Goal: Information Seeking & Learning: Check status

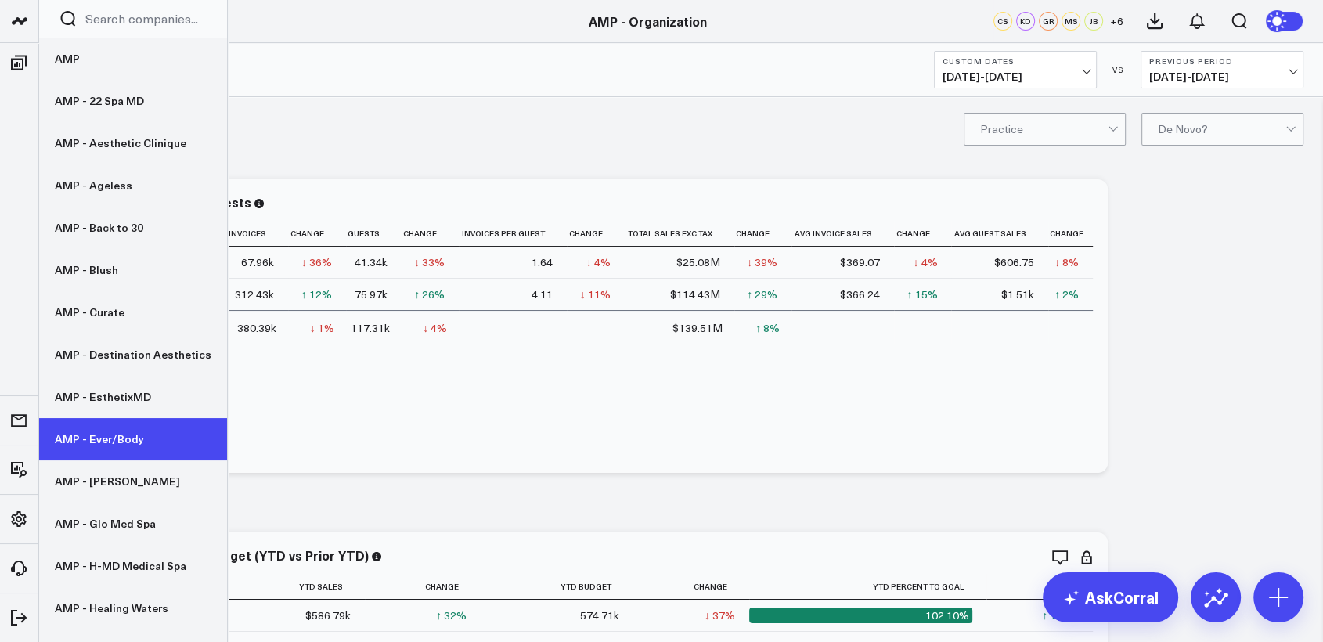
click at [126, 440] on link "AMP - Ever/Body" at bounding box center [133, 439] width 188 height 42
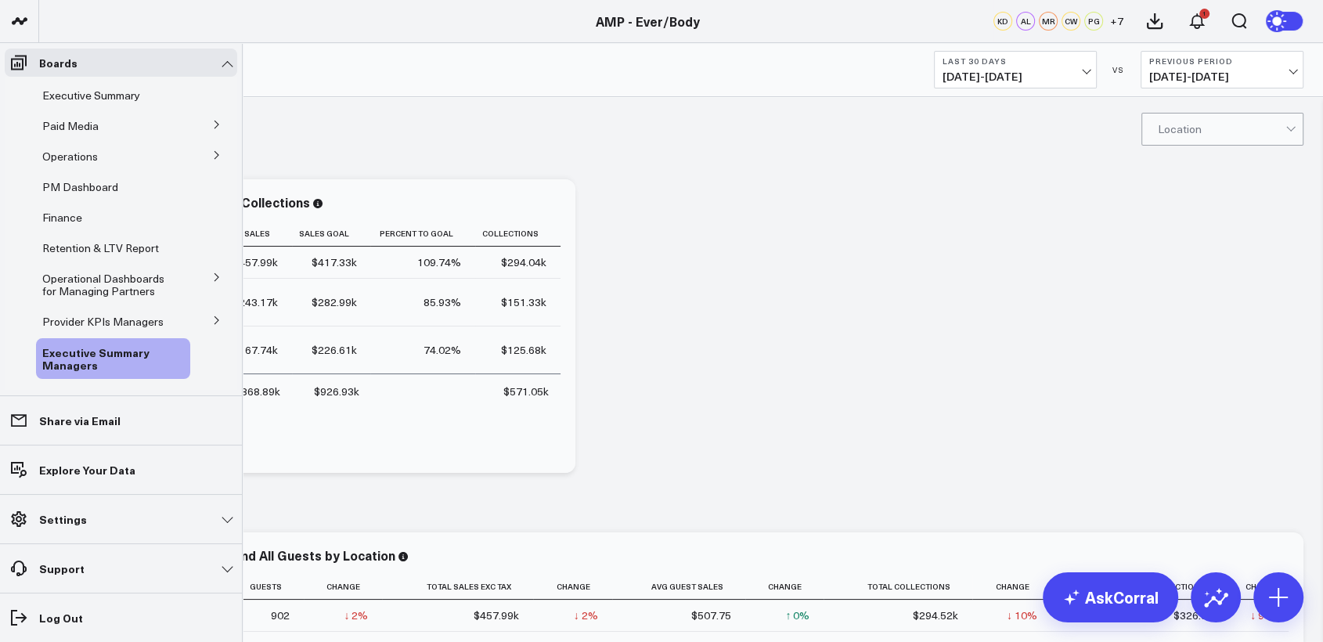
click at [203, 153] on button at bounding box center [217, 153] width 41 height 23
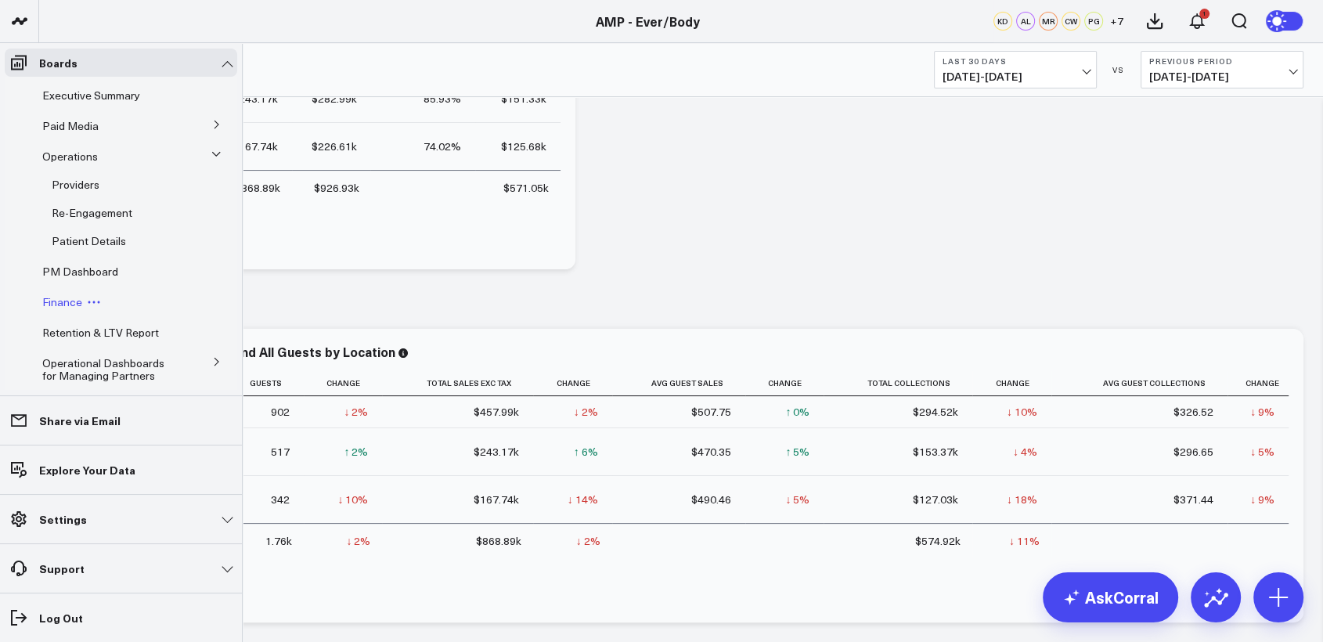
scroll to position [209, 0]
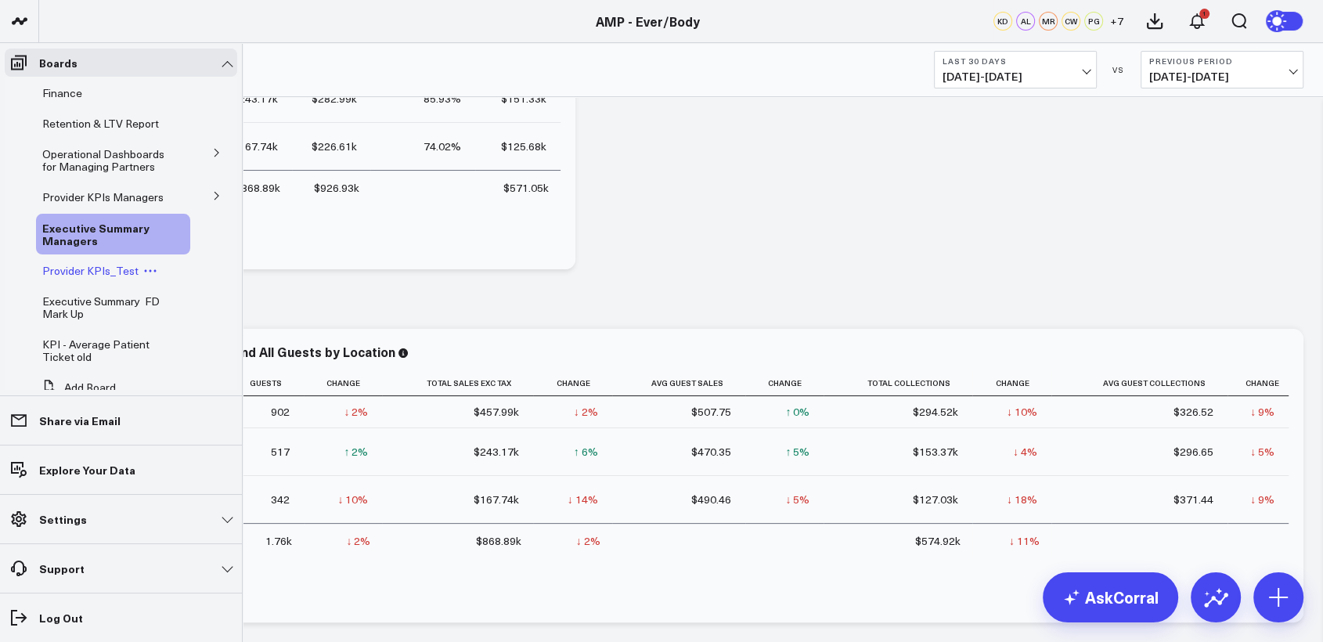
click at [94, 278] on span "Provider KPIs_Test" at bounding box center [90, 270] width 96 height 15
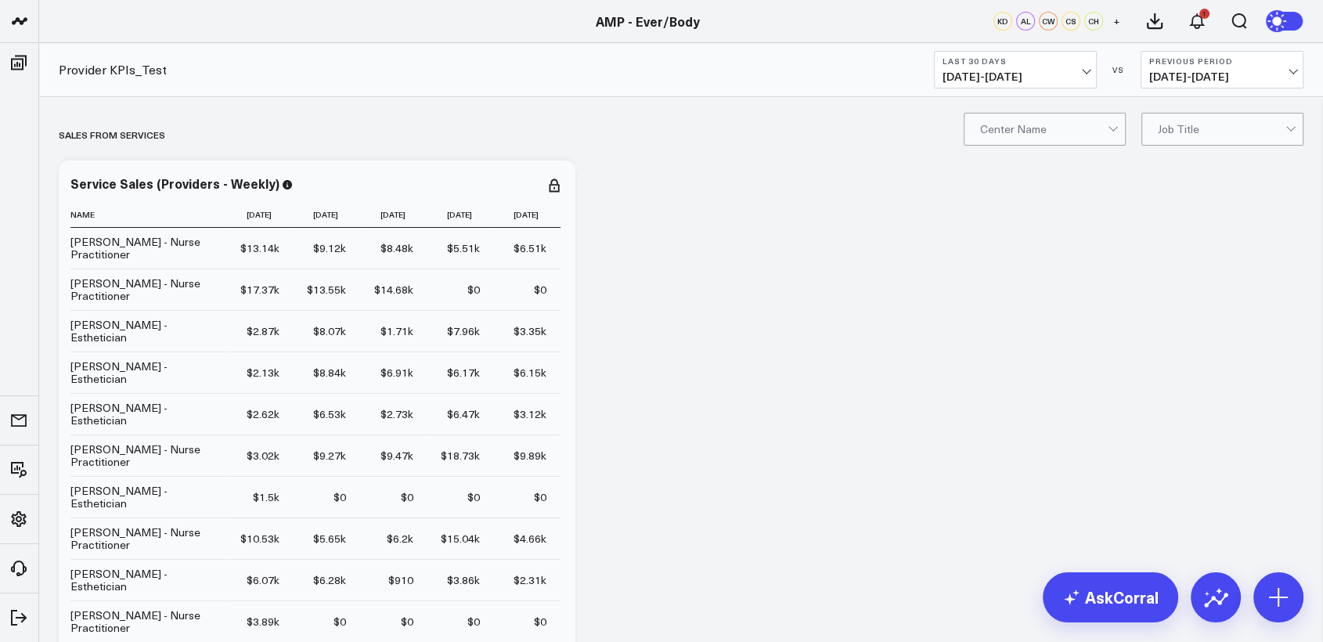
click at [1108, 131] on span at bounding box center [1108, 129] width 1 height 31
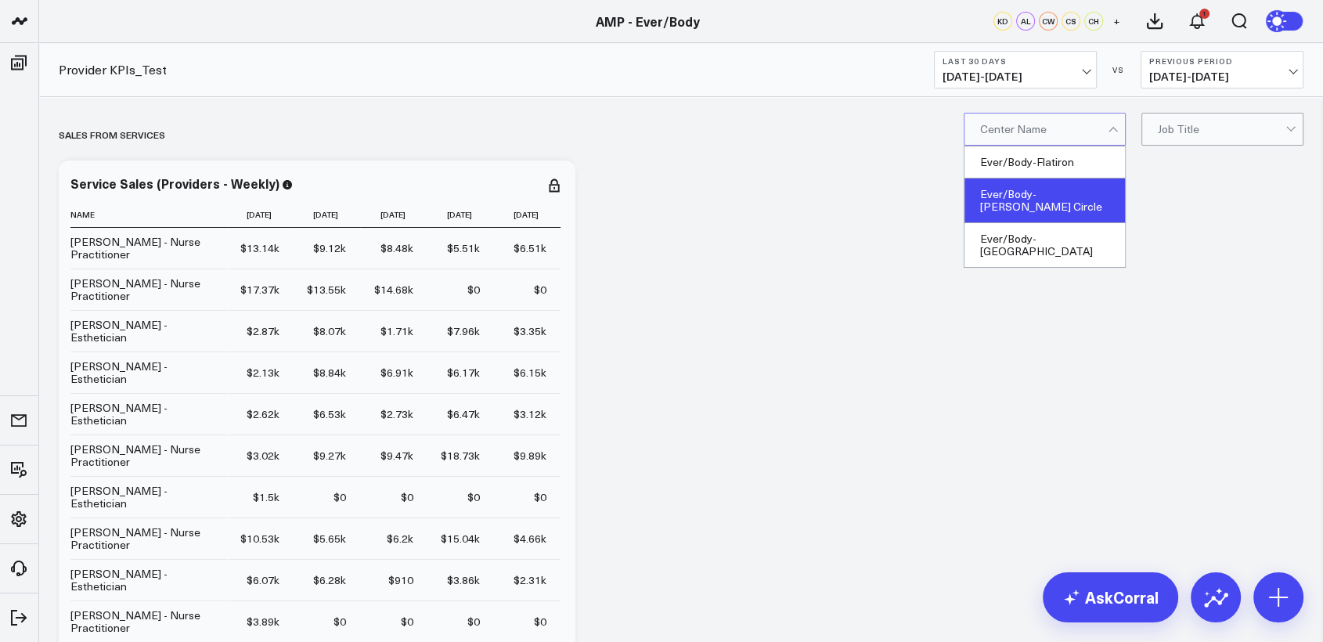
click at [1094, 194] on div "Ever/Body-Logan Circle" at bounding box center [1045, 201] width 161 height 45
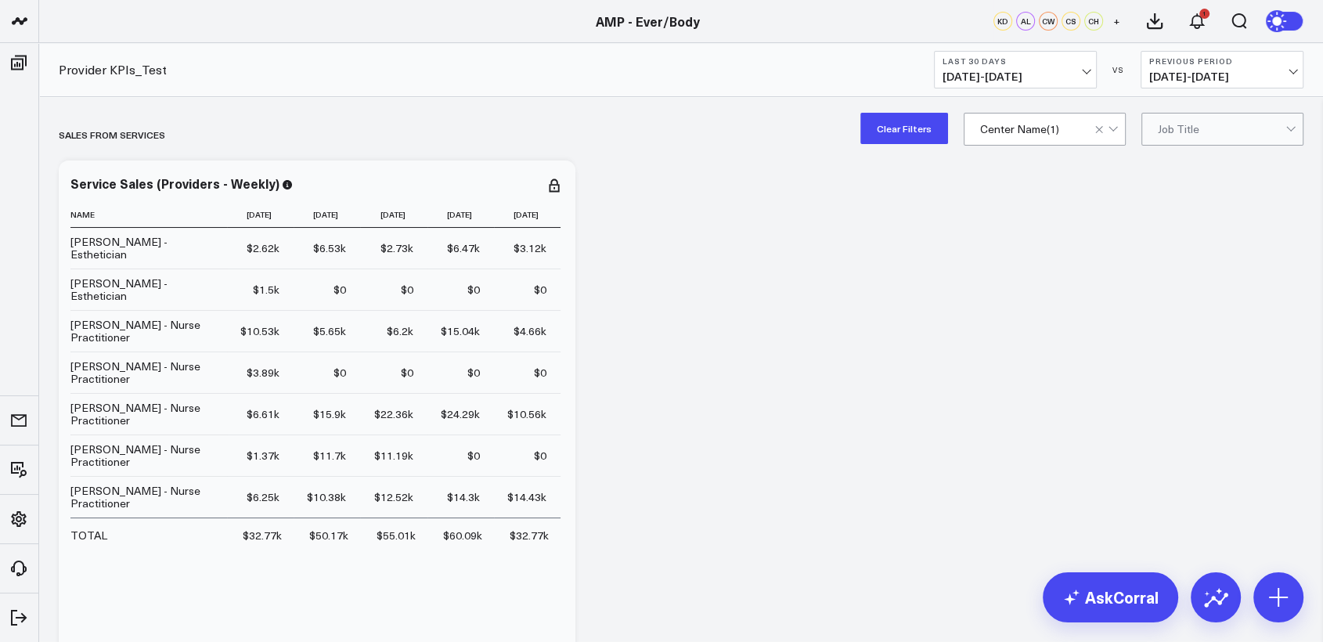
click at [1051, 113] on div "Center Name ( 1 )" at bounding box center [1045, 129] width 162 height 33
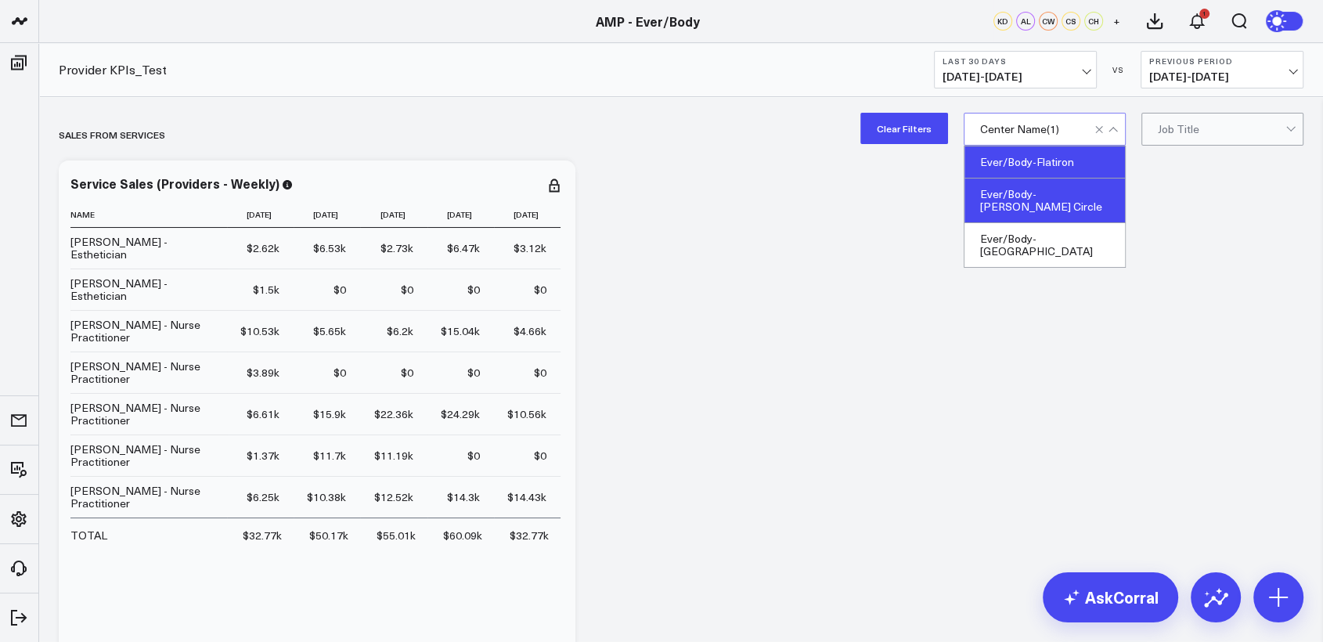
click at [1003, 146] on div "Ever/Body-Flatiron" at bounding box center [1045, 162] width 161 height 32
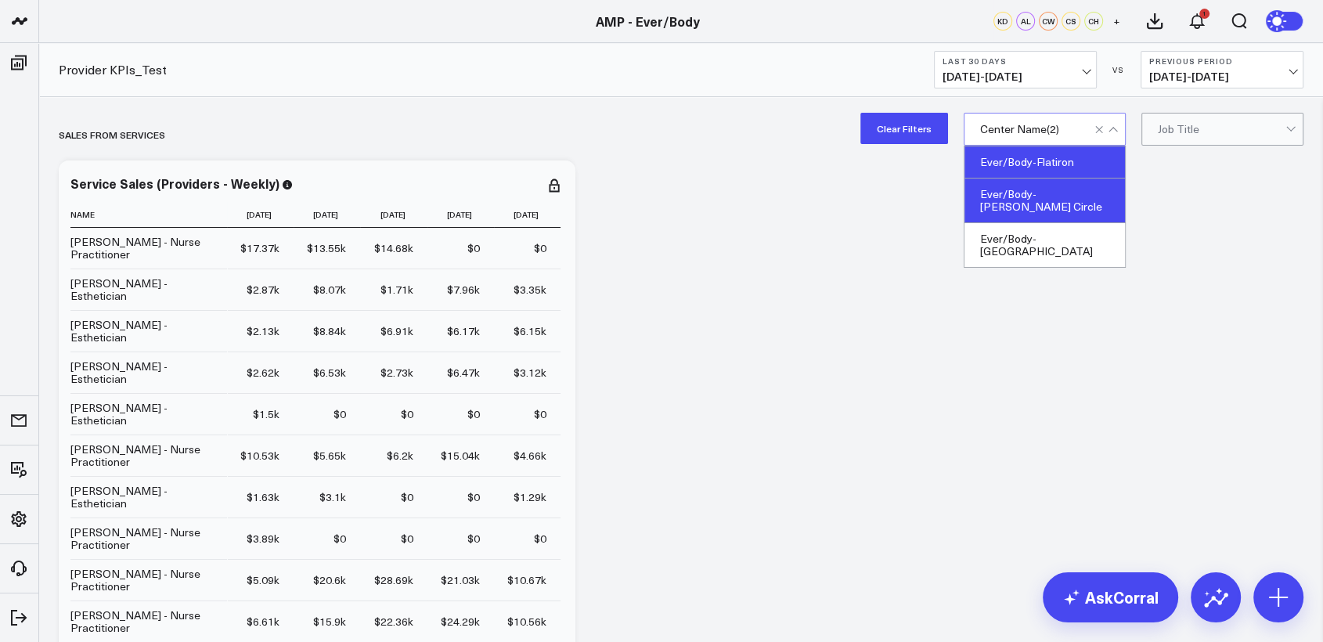
click at [1109, 193] on div "Ever/Body-Logan Circle" at bounding box center [1045, 201] width 161 height 45
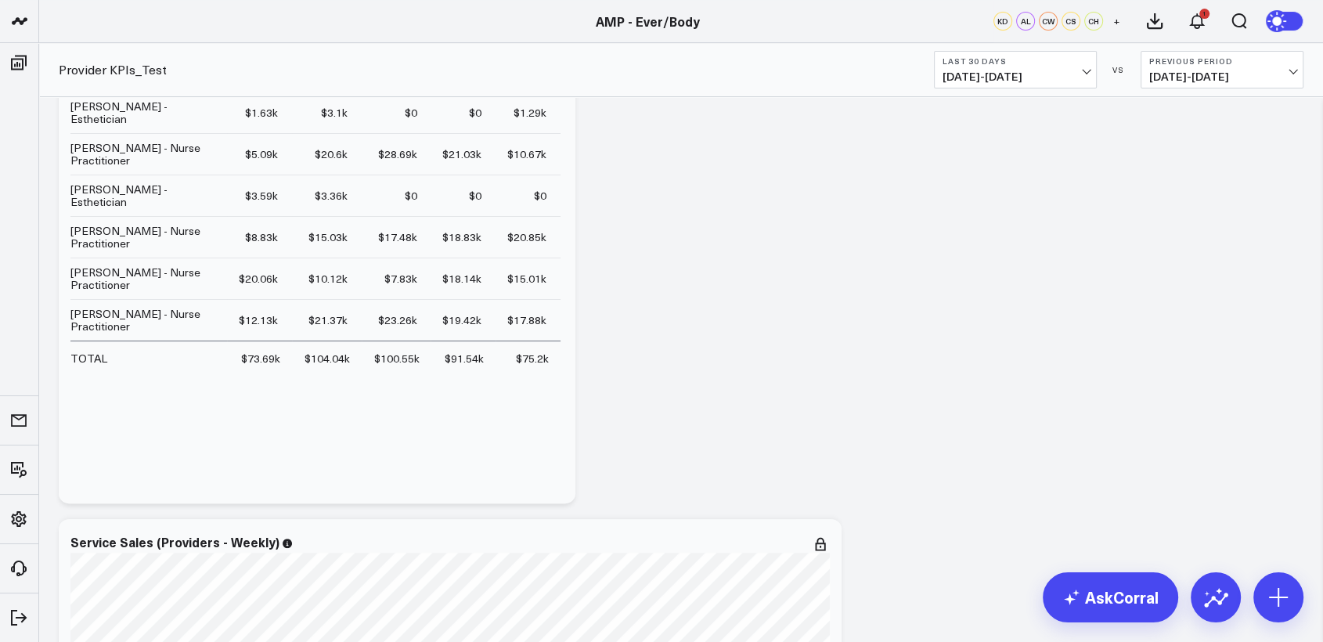
scroll to position [221, 0]
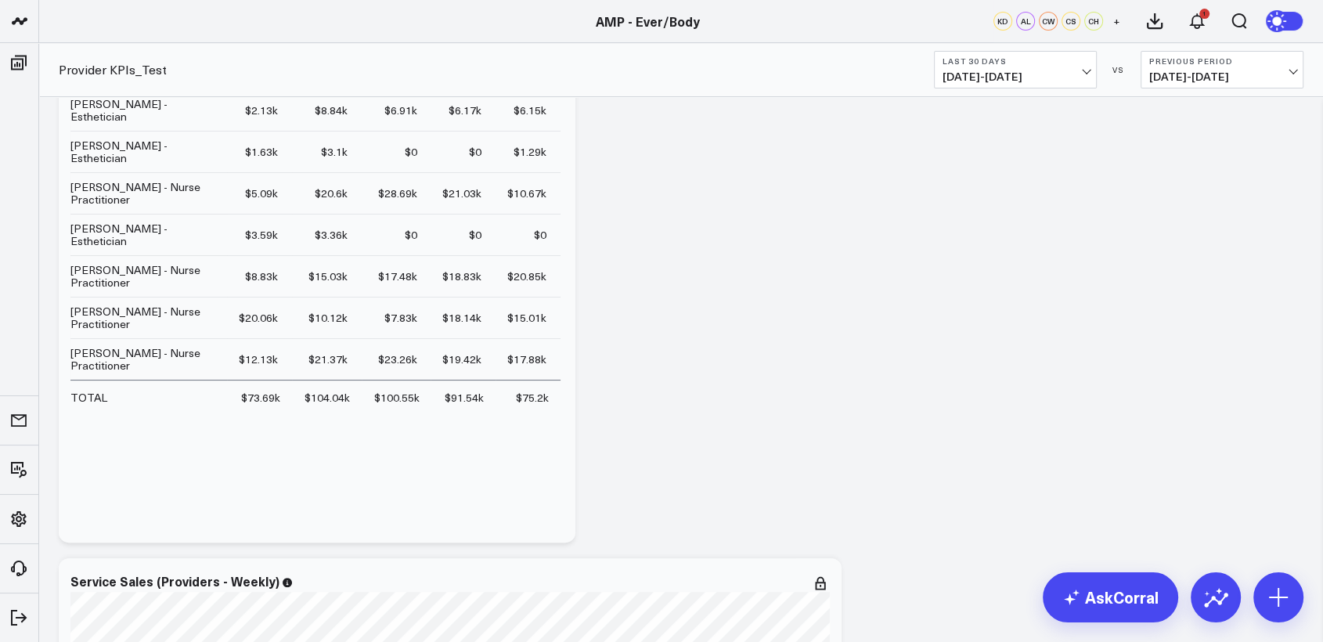
click at [1059, 69] on button "Last 30 Days 07/16/25 - 08/14/25" at bounding box center [1015, 70] width 163 height 38
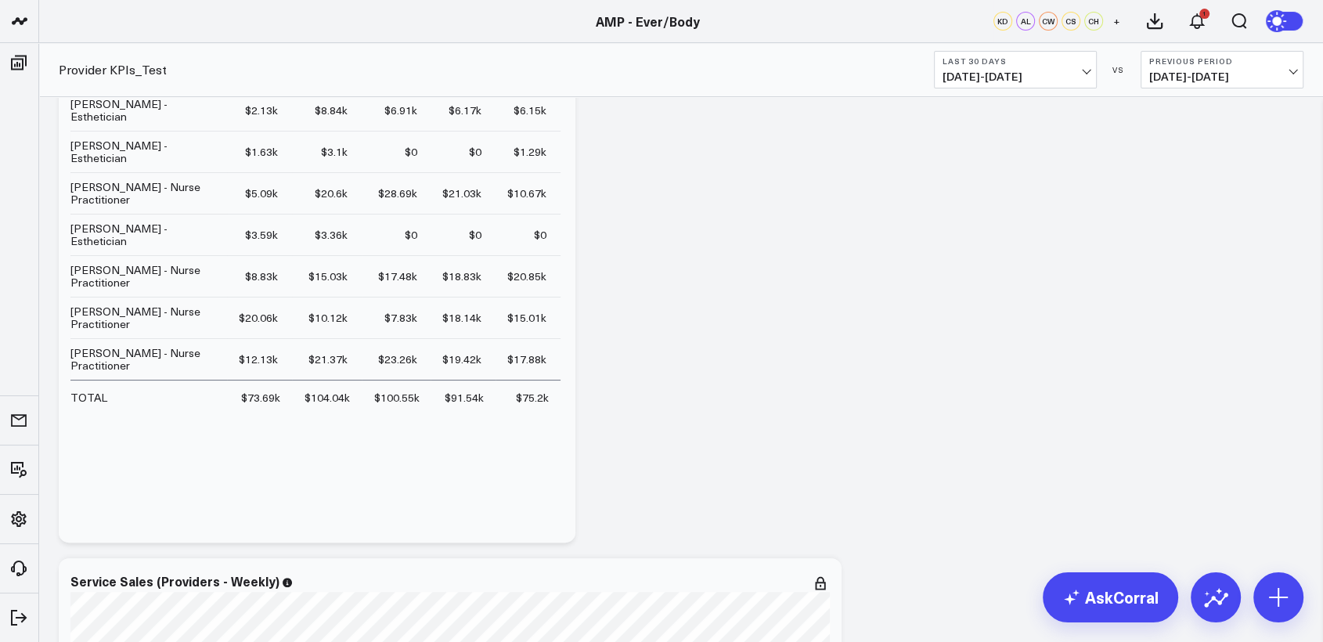
scroll to position [0, 0]
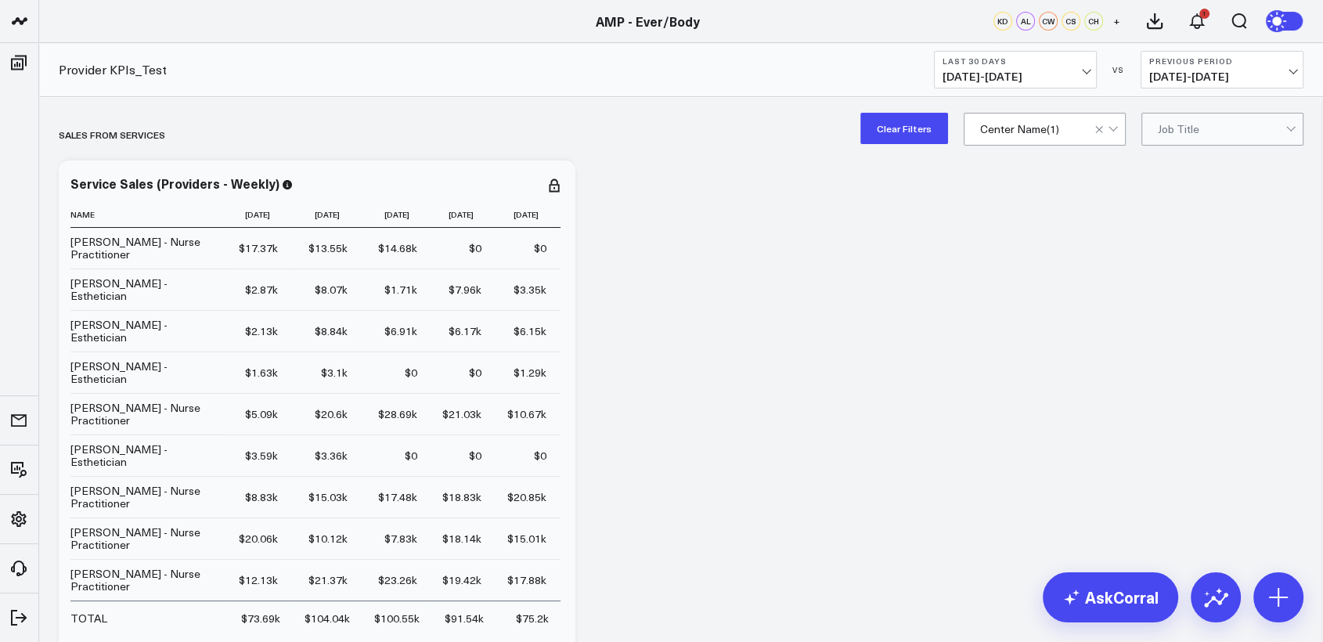
click at [1102, 139] on div at bounding box center [1108, 129] width 27 height 31
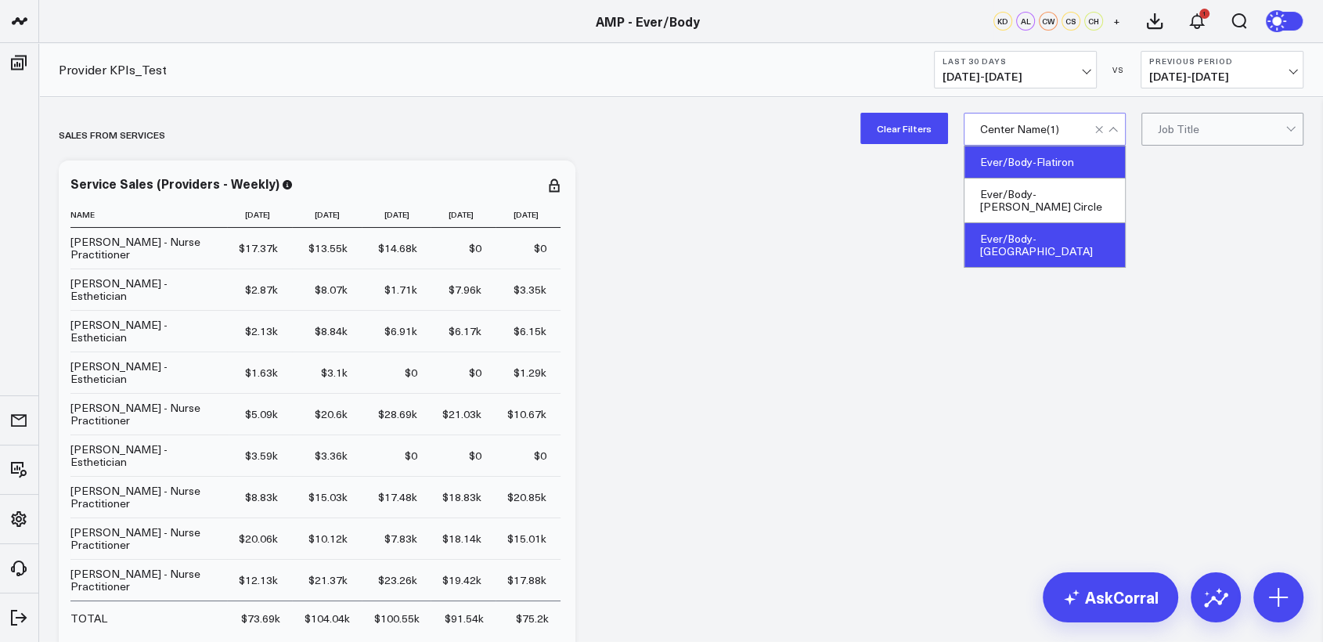
click at [1059, 224] on div "Ever/Body-Williamsburg" at bounding box center [1045, 245] width 161 height 44
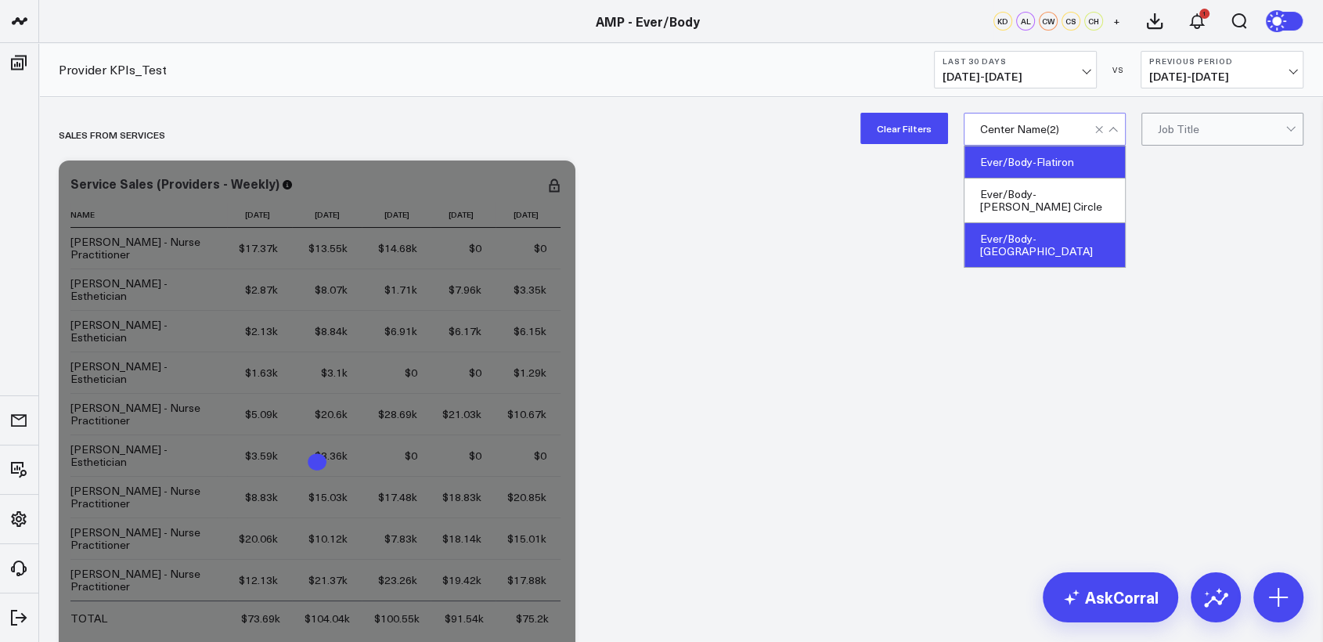
click at [1097, 165] on div "Ever/Body-Flatiron" at bounding box center [1045, 162] width 161 height 32
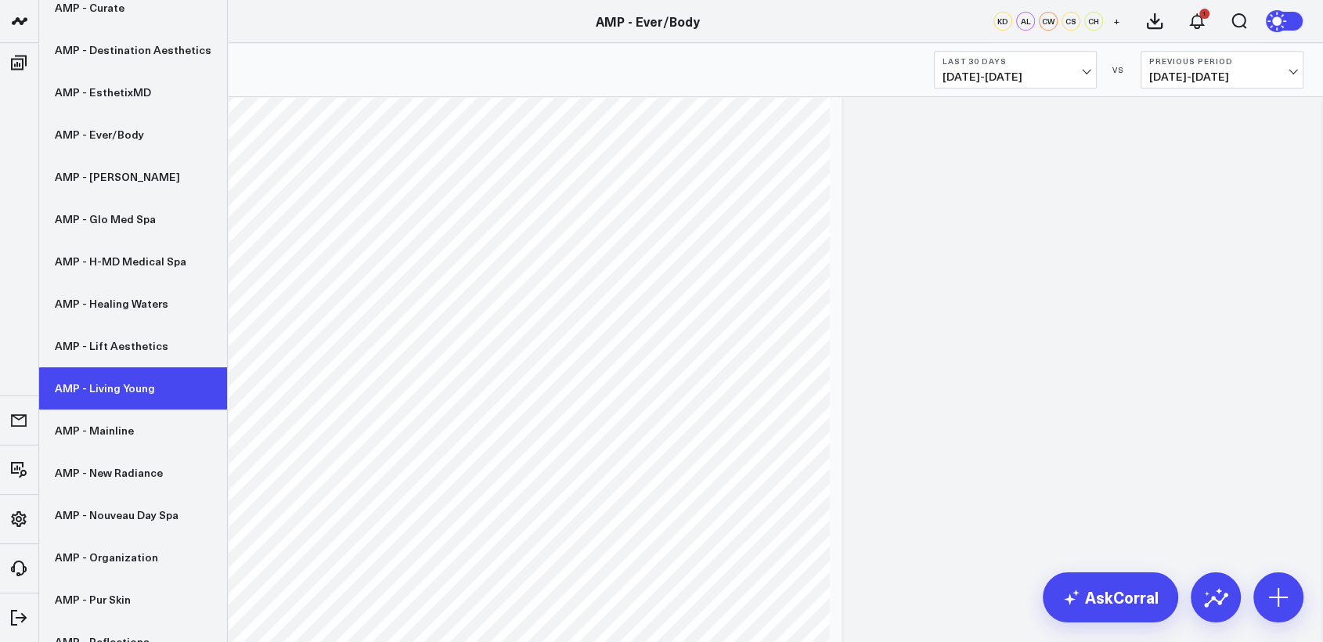
scroll to position [306, 0]
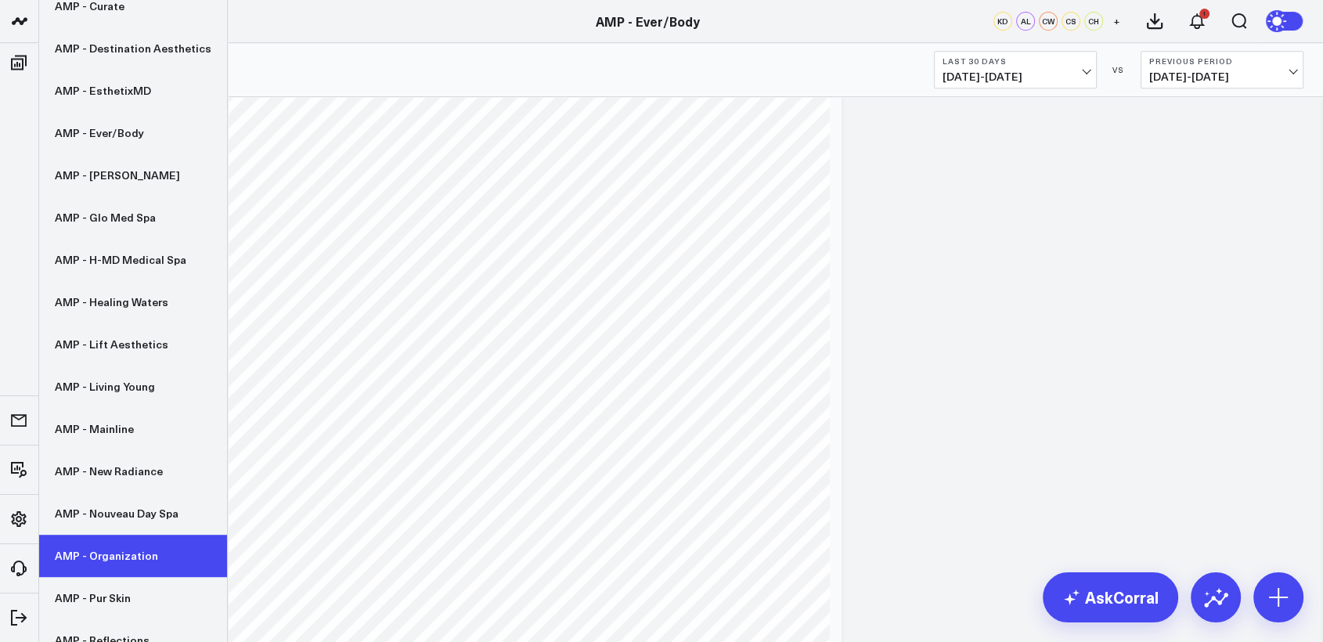
click at [132, 540] on link "AMP - Organization" at bounding box center [133, 556] width 188 height 42
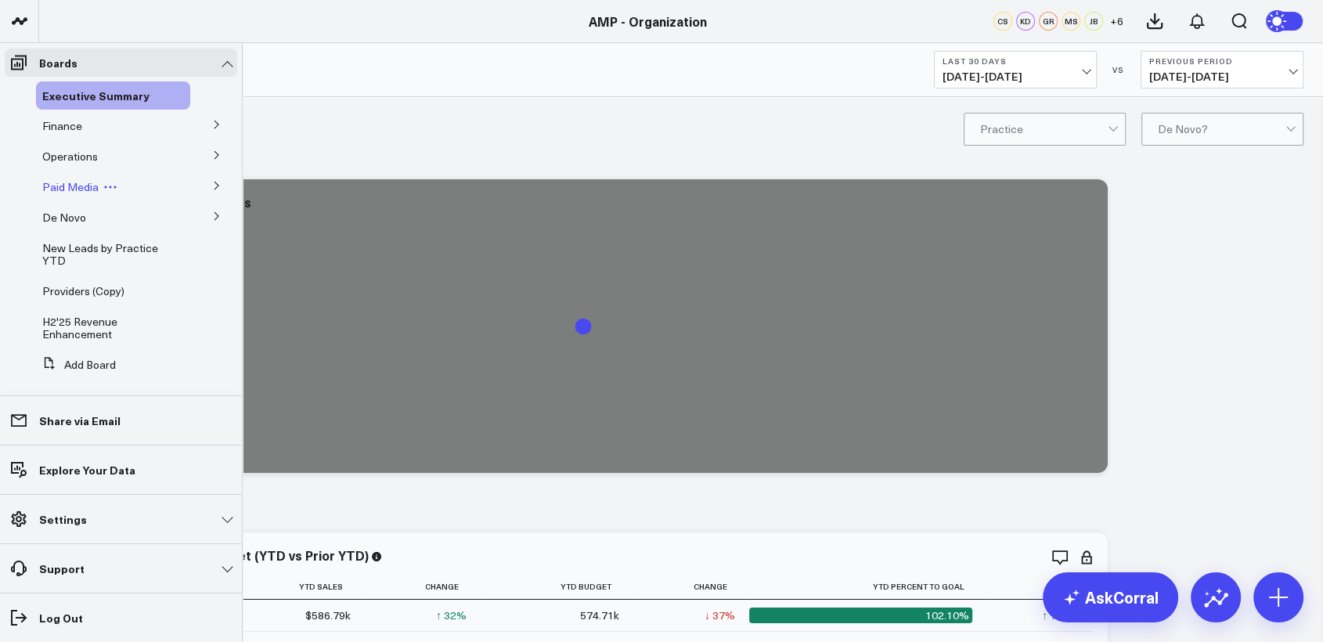
click at [68, 185] on span "Paid Media" at bounding box center [70, 186] width 56 height 15
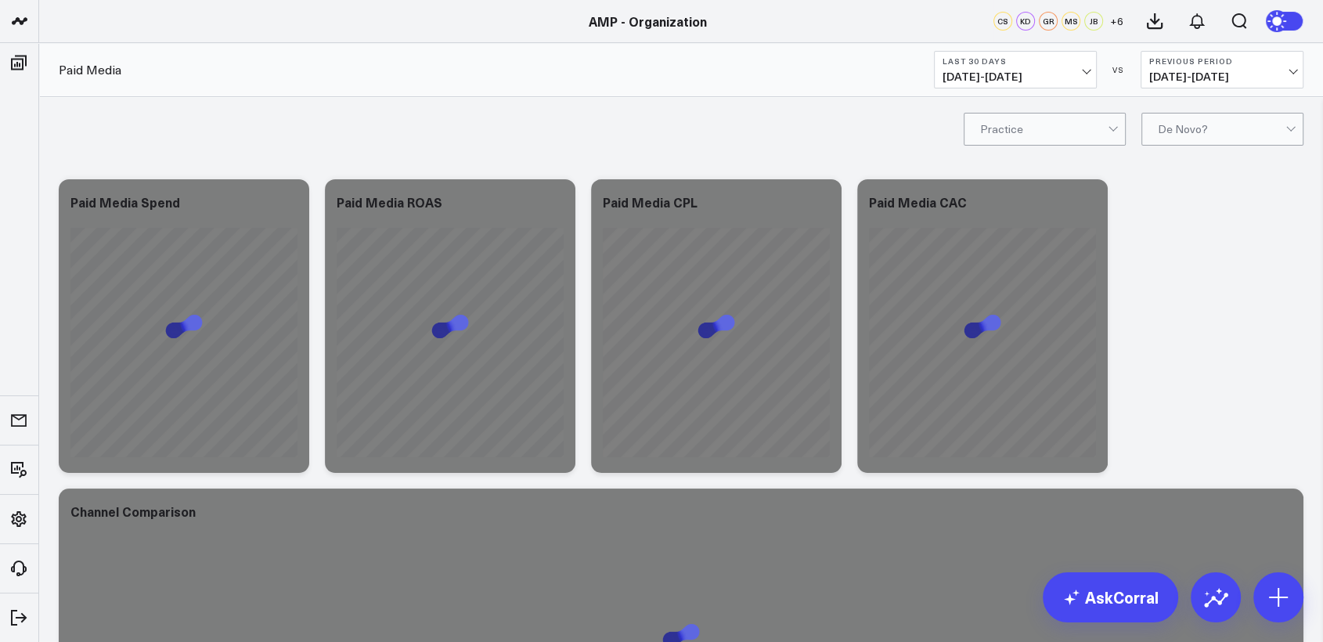
click at [1059, 77] on span "[DATE] - [DATE]" at bounding box center [1016, 76] width 146 height 13
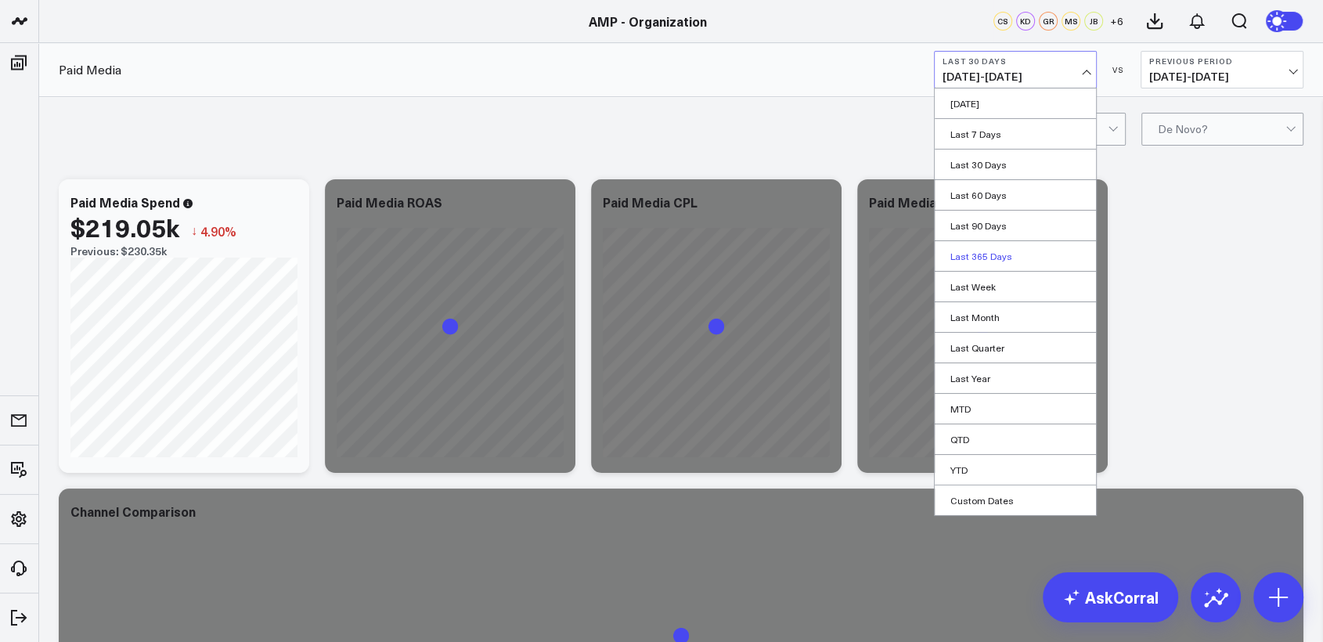
click at [992, 254] on link "Last 365 Days" at bounding box center [1015, 256] width 161 height 30
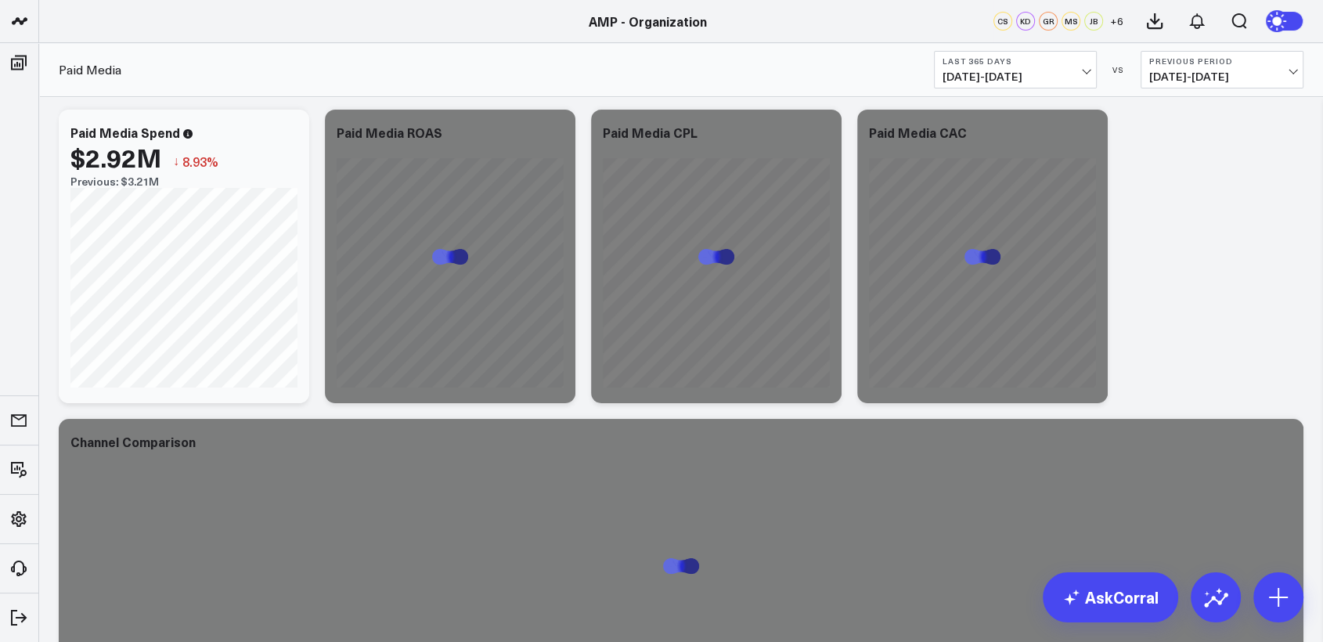
scroll to position [69, 0]
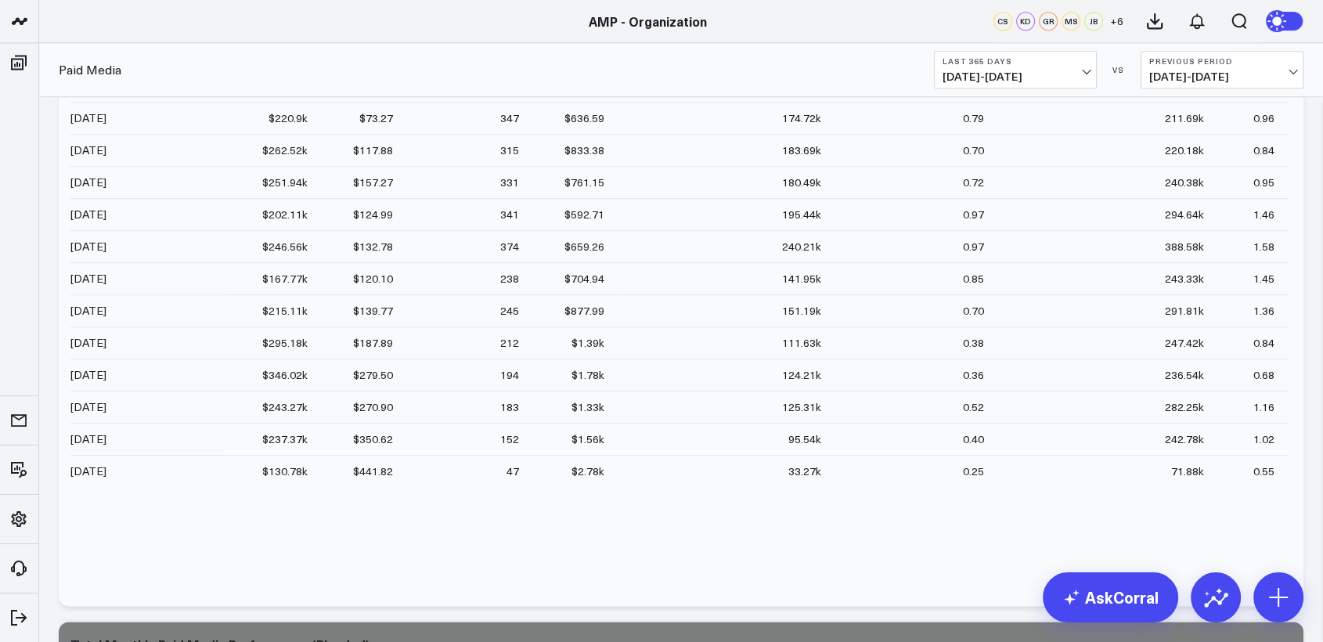
scroll to position [1965, 0]
